Goal: Transaction & Acquisition: Purchase product/service

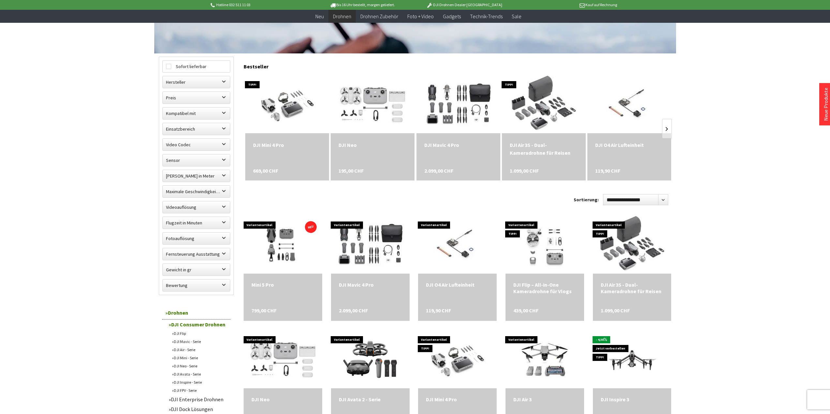
scroll to position [174, 0]
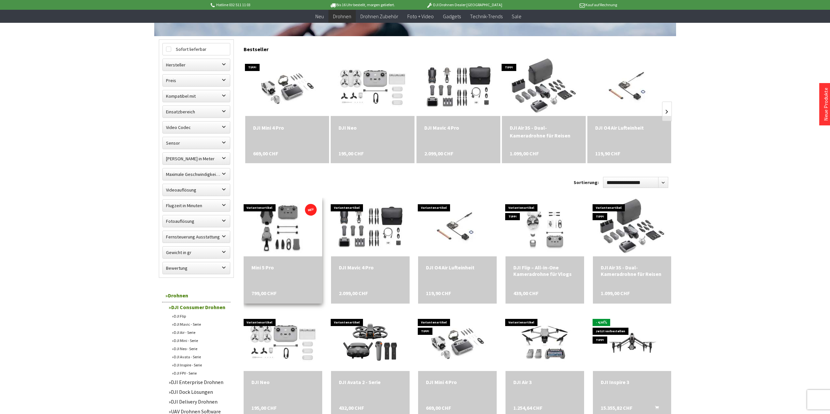
click at [301, 226] on img at bounding box center [283, 227] width 110 height 73
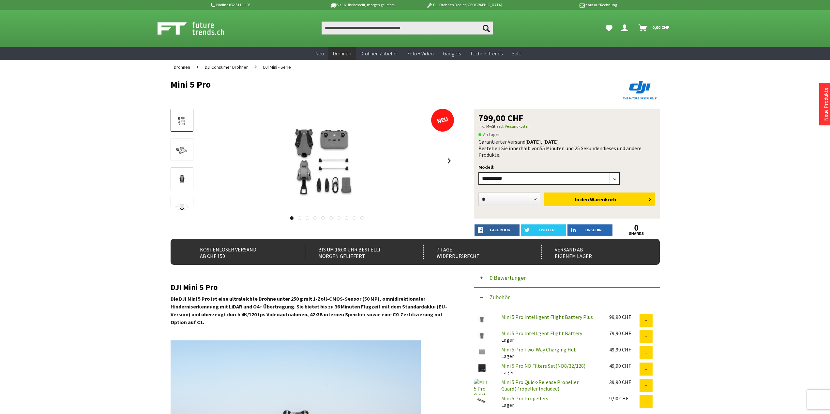
click at [611, 176] on select"] "**********" at bounding box center [548, 178] width 141 height 12
click at [478, 172] on select"] "**********" at bounding box center [548, 178] width 141 height 12
